Goal: Information Seeking & Learning: Check status

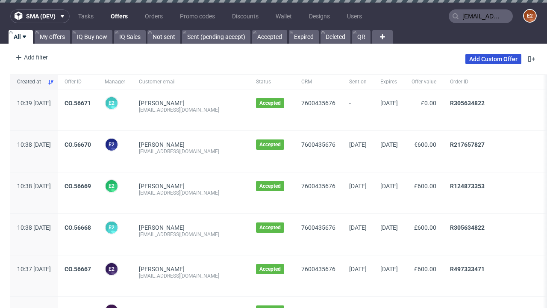
type input "[EMAIL_ADDRESS][DOMAIN_NAME]"
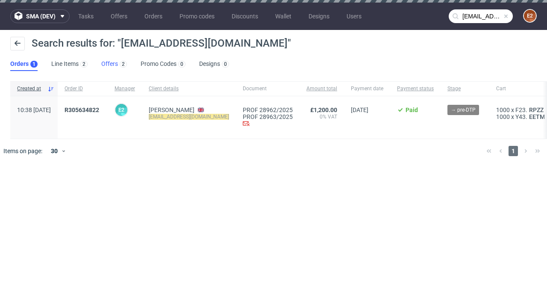
click at [114, 64] on link "Offers 2" at bounding box center [114, 64] width 26 height 14
